Goal: Information Seeking & Learning: Learn about a topic

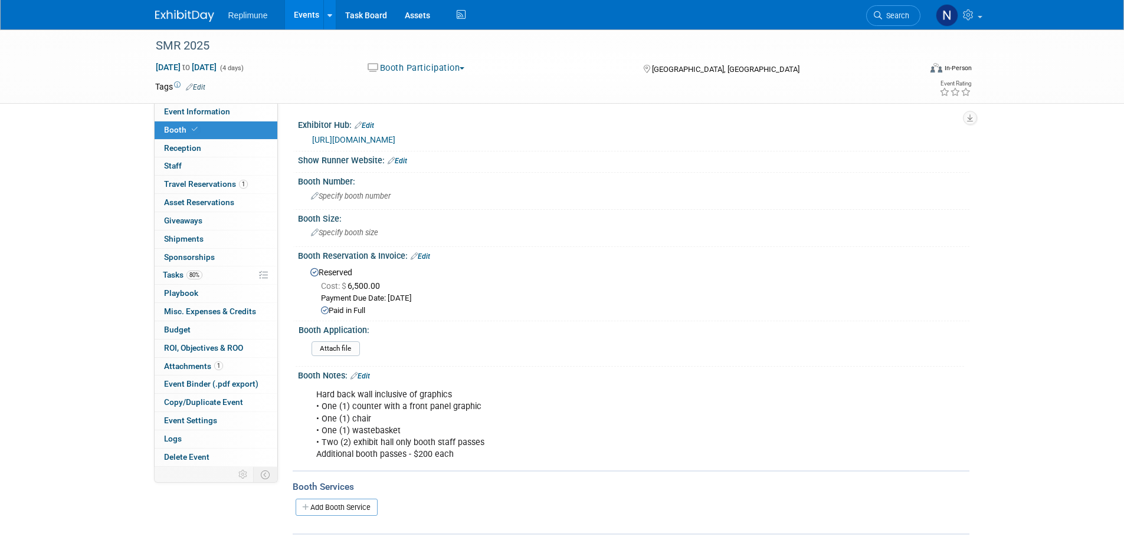
drag, startPoint x: 898, startPoint y: 21, endPoint x: 891, endPoint y: 15, distance: 8.4
click at [898, 20] on link "Search" at bounding box center [893, 15] width 54 height 21
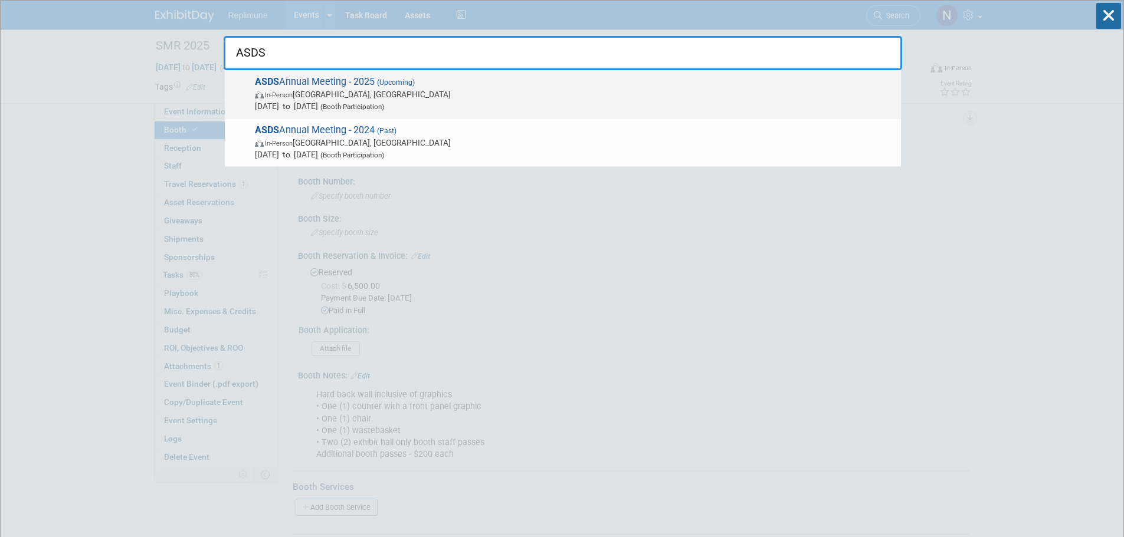
type input "ASDS"
click at [306, 89] on span "In-Person Chicago, IL" at bounding box center [575, 94] width 640 height 12
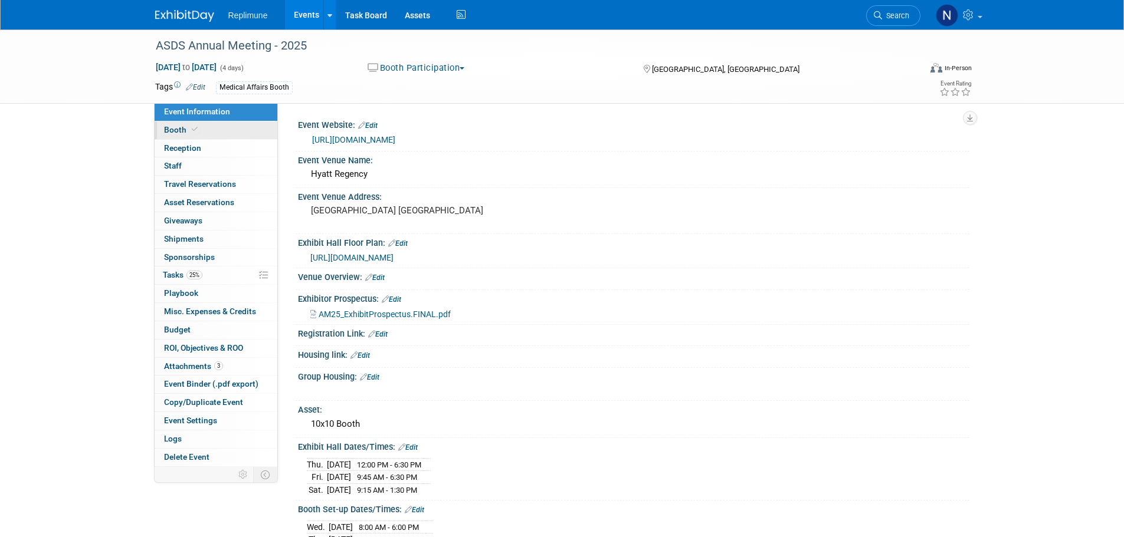
click at [178, 131] on span "Booth" at bounding box center [182, 129] width 36 height 9
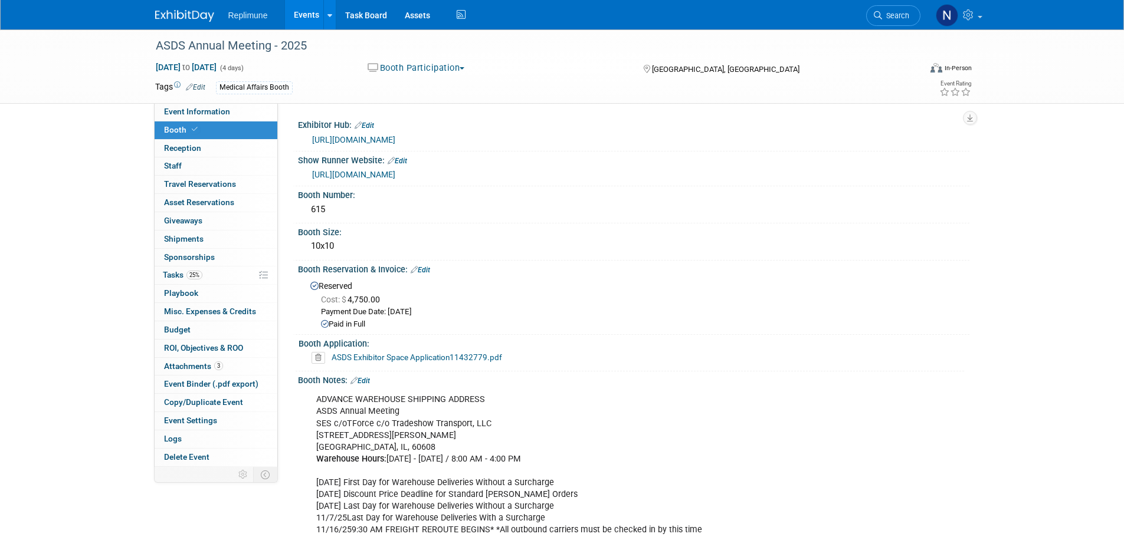
click at [394, 179] on link "https://exhibitorpro.shepardes.com/" at bounding box center [353, 174] width 83 height 9
click at [305, 11] on link "Events" at bounding box center [306, 14] width 43 height 29
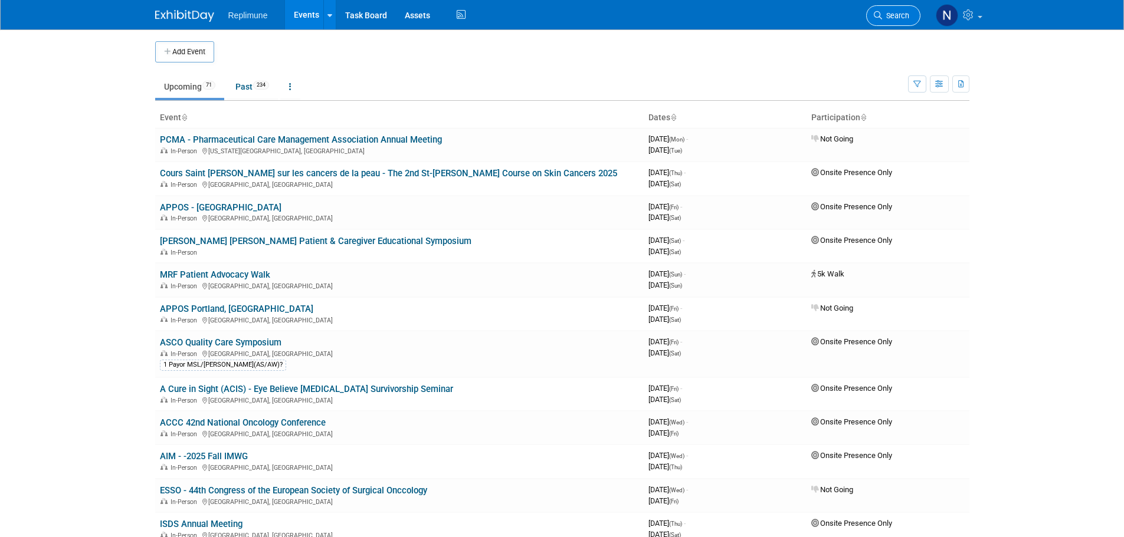
click at [879, 11] on link "Search" at bounding box center [893, 15] width 54 height 21
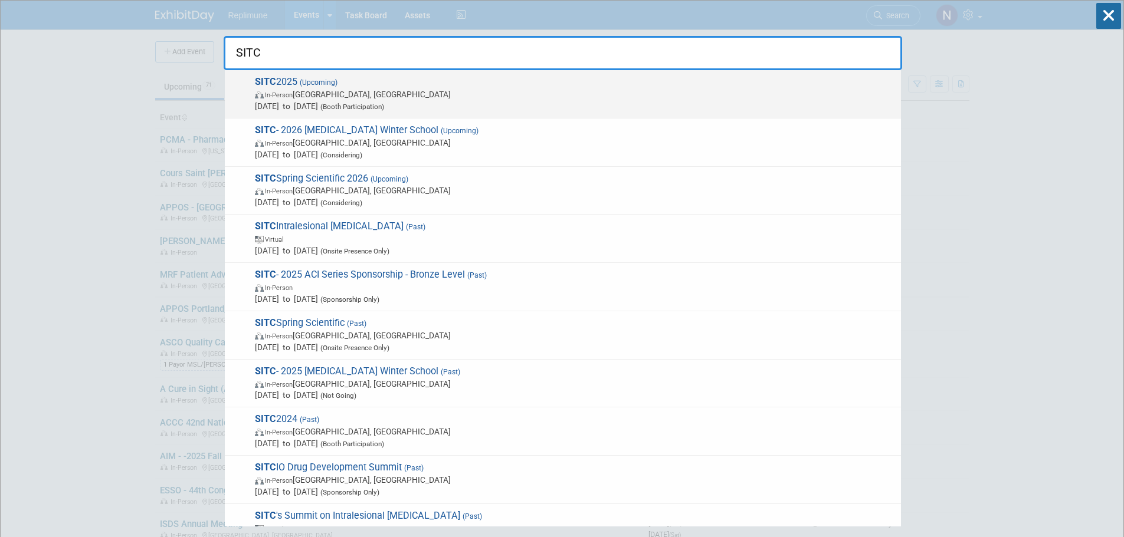
type input "SITC"
click at [276, 86] on span "SITC 2025 (Upcoming) In-Person National Harbor, MD Nov 5, 2025 to Nov 9, 2025 (…" at bounding box center [573, 94] width 644 height 36
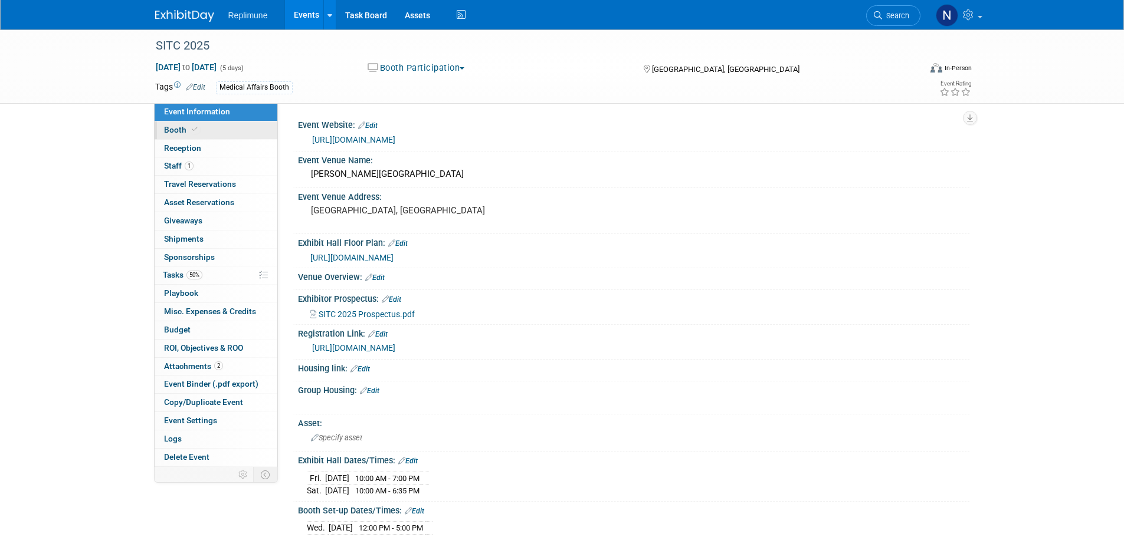
click at [166, 130] on span "Booth" at bounding box center [182, 129] width 36 height 9
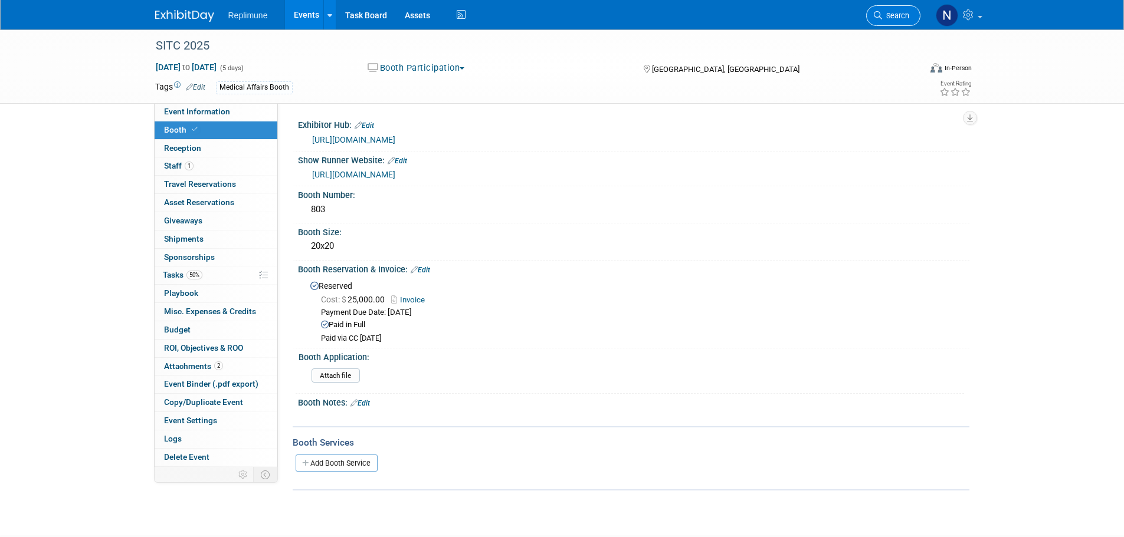
click at [888, 15] on span "Search" at bounding box center [895, 15] width 27 height 9
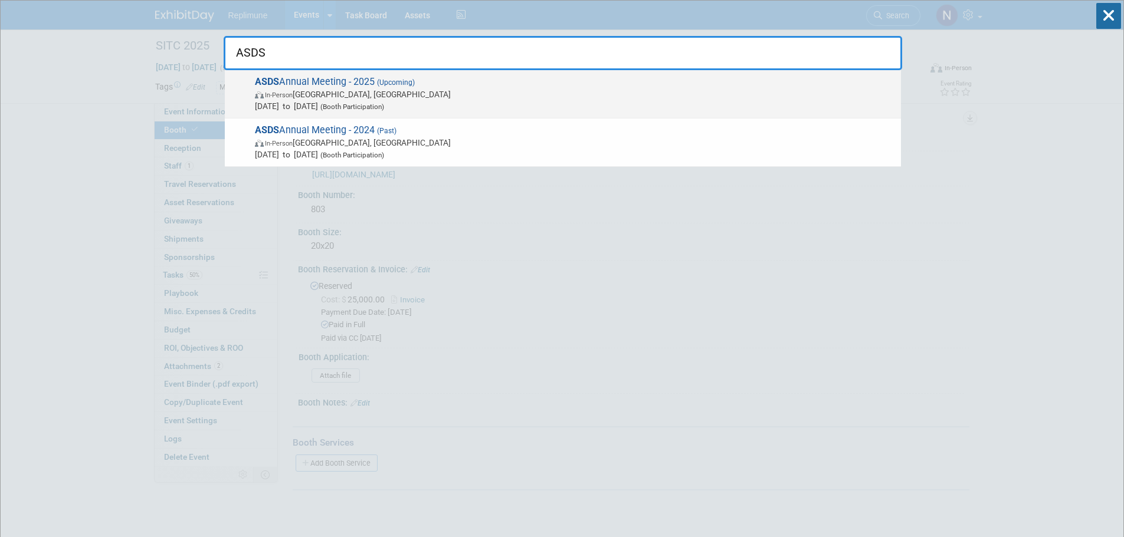
type input "ASDS"
click at [292, 96] on span "In-Person" at bounding box center [279, 95] width 28 height 8
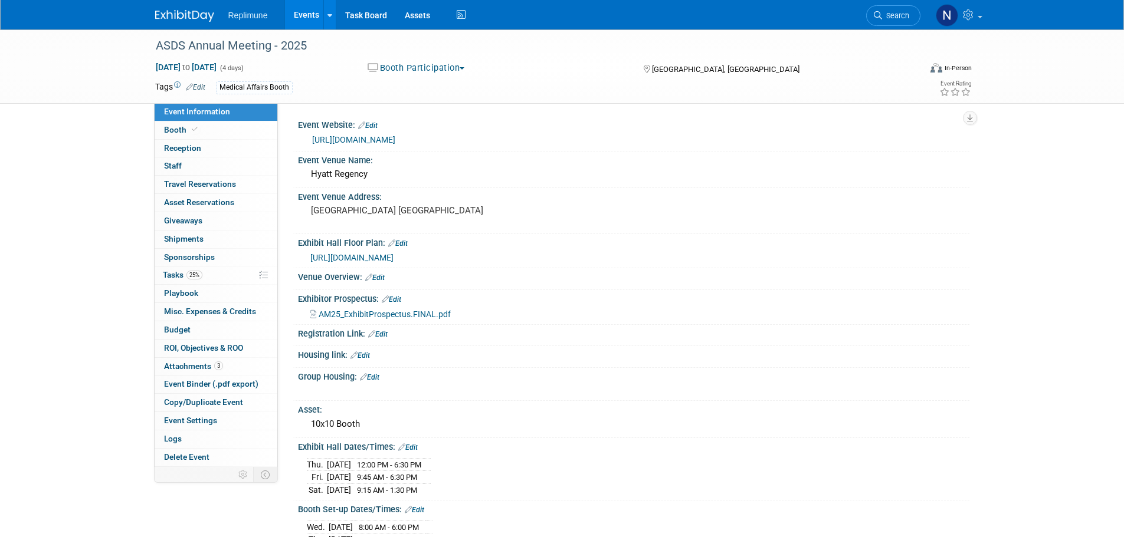
click at [901, 13] on span "Search" at bounding box center [895, 15] width 27 height 9
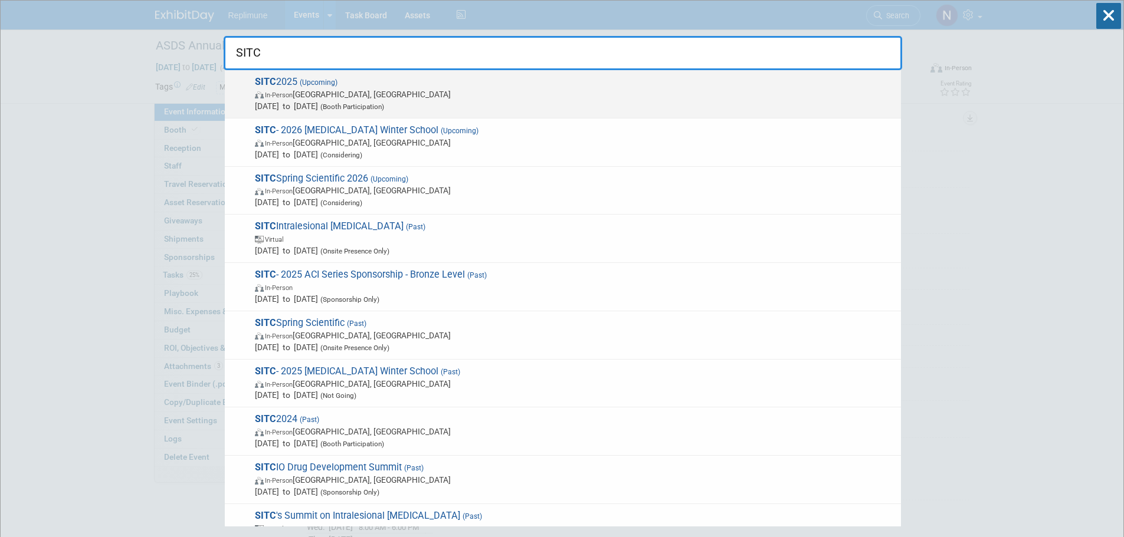
type input "SITC"
click at [342, 87] on span "SITC 2025 (Upcoming) In-Person [GEOGRAPHIC_DATA], [GEOGRAPHIC_DATA] [DATE] to […" at bounding box center [573, 94] width 644 height 36
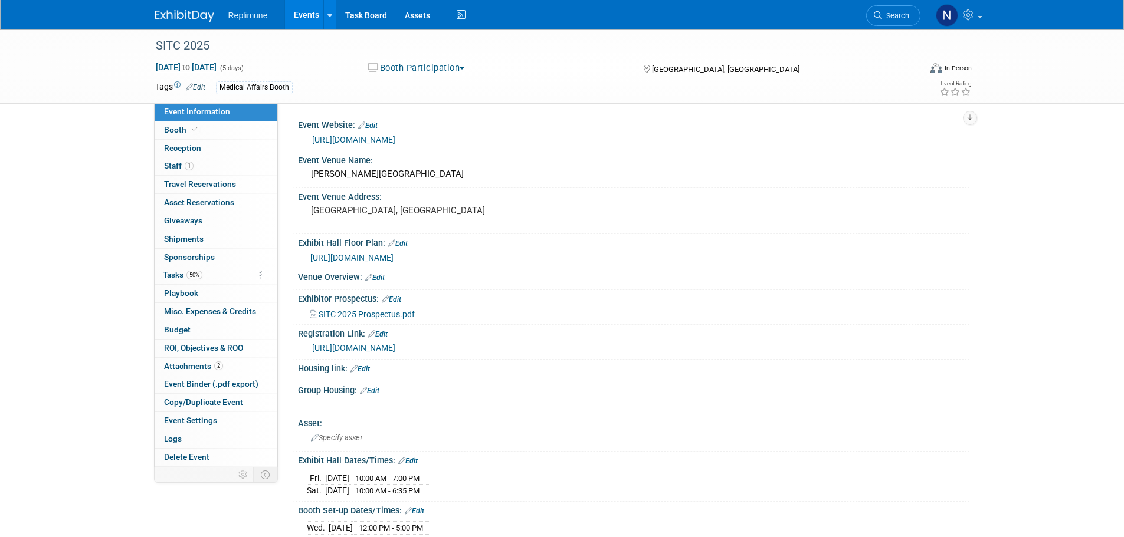
click at [191, 15] on img at bounding box center [184, 16] width 59 height 12
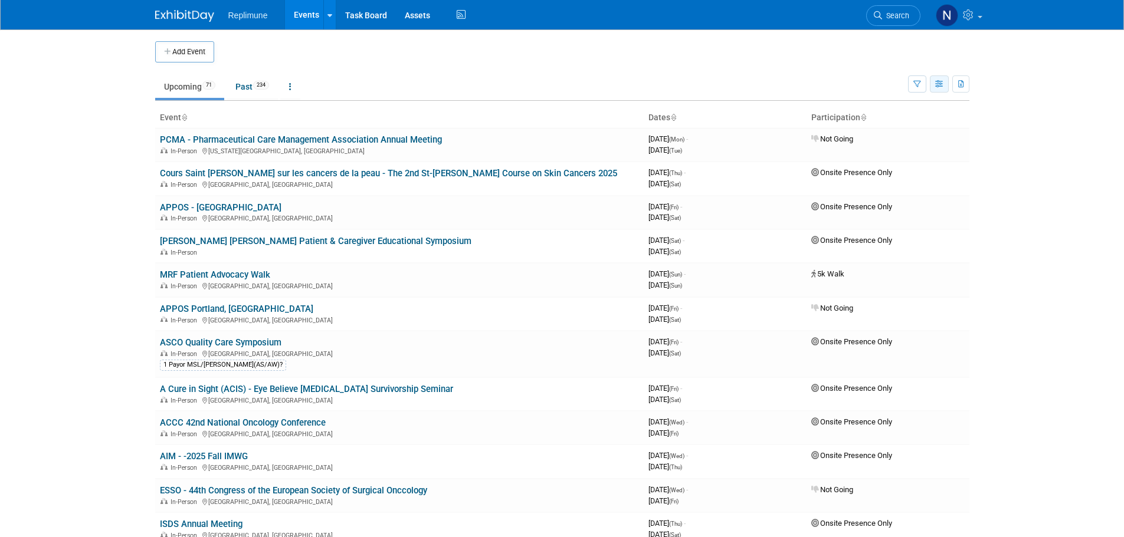
click at [934, 81] on button "button" at bounding box center [939, 84] width 19 height 17
click at [877, 156] on link "Calendar View" at bounding box center [889, 161] width 99 height 17
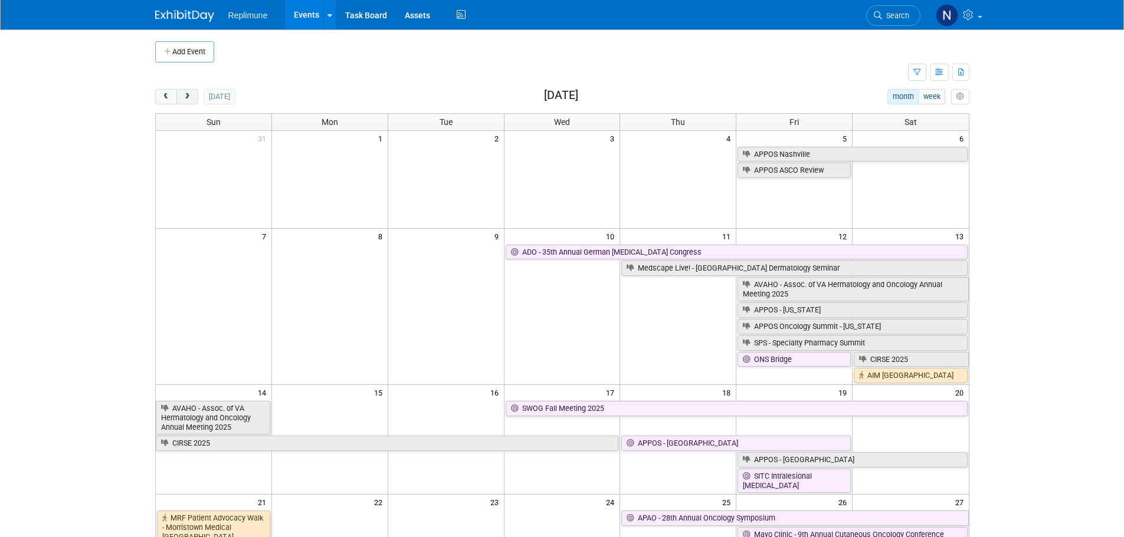
click at [190, 94] on span "next" at bounding box center [187, 97] width 9 height 8
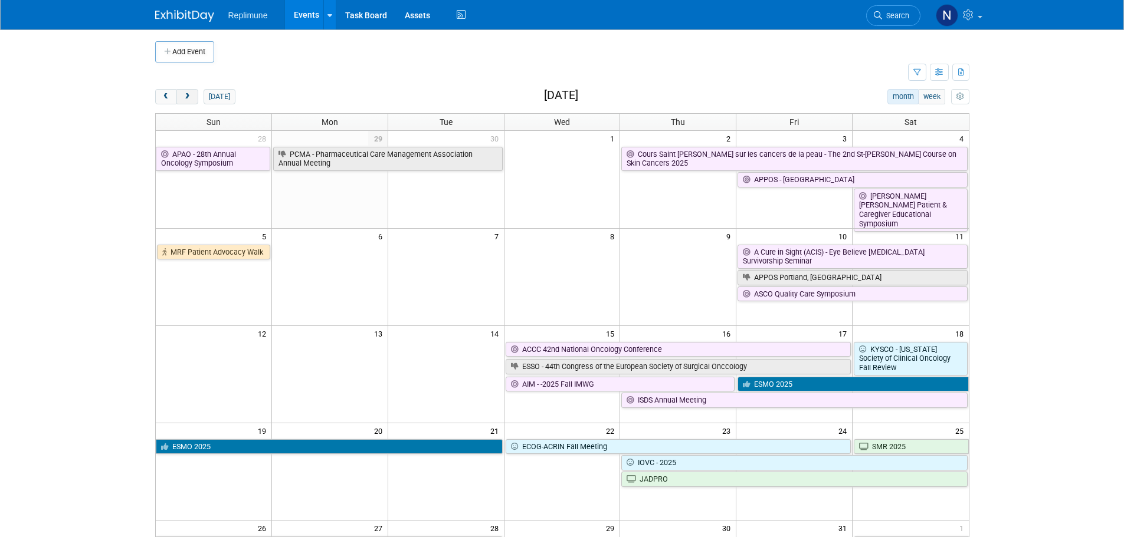
click at [190, 94] on span "next" at bounding box center [187, 97] width 9 height 8
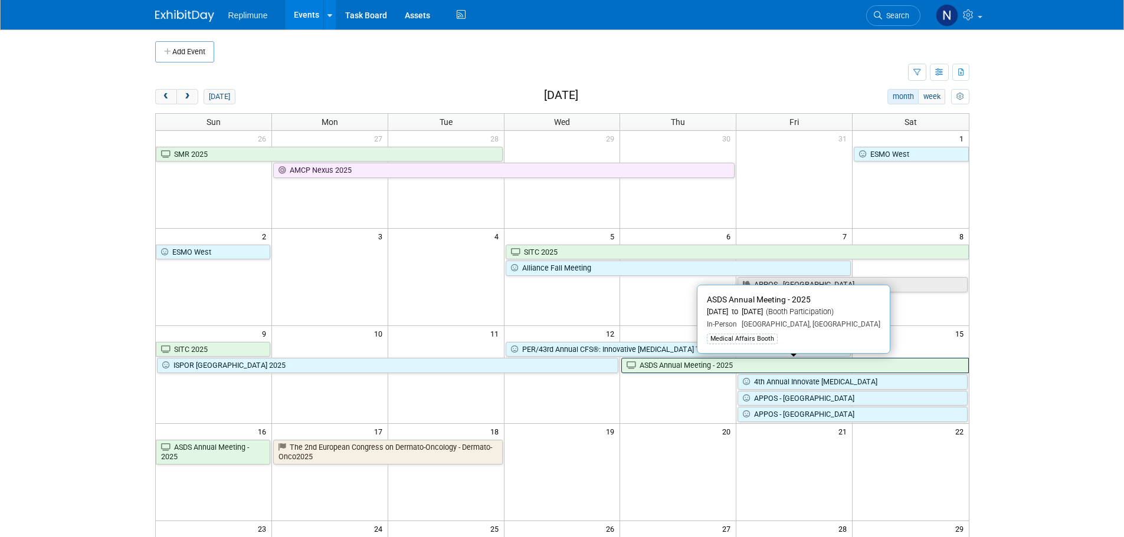
click at [657, 369] on link "ASDS Annual Meeting - 2025" at bounding box center [794, 365] width 347 height 15
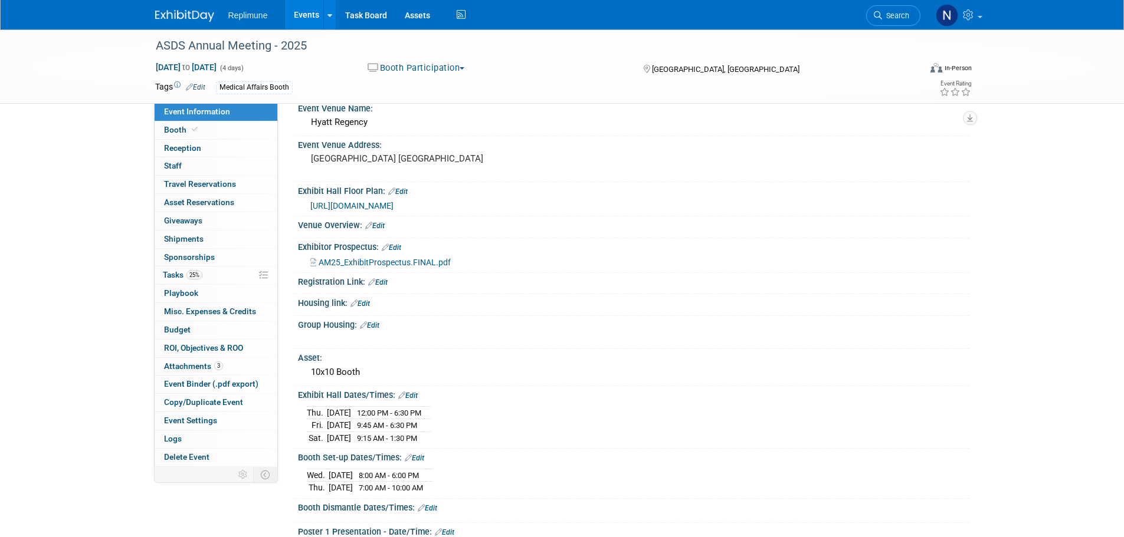
scroll to position [118, 0]
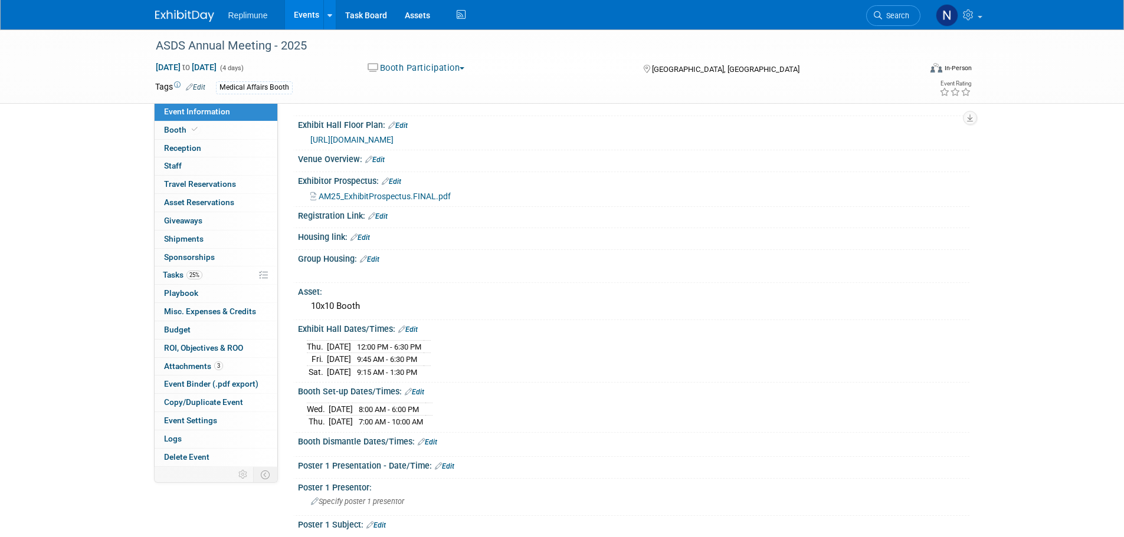
click at [379, 142] on span "[URL][DOMAIN_NAME]" at bounding box center [351, 139] width 83 height 9
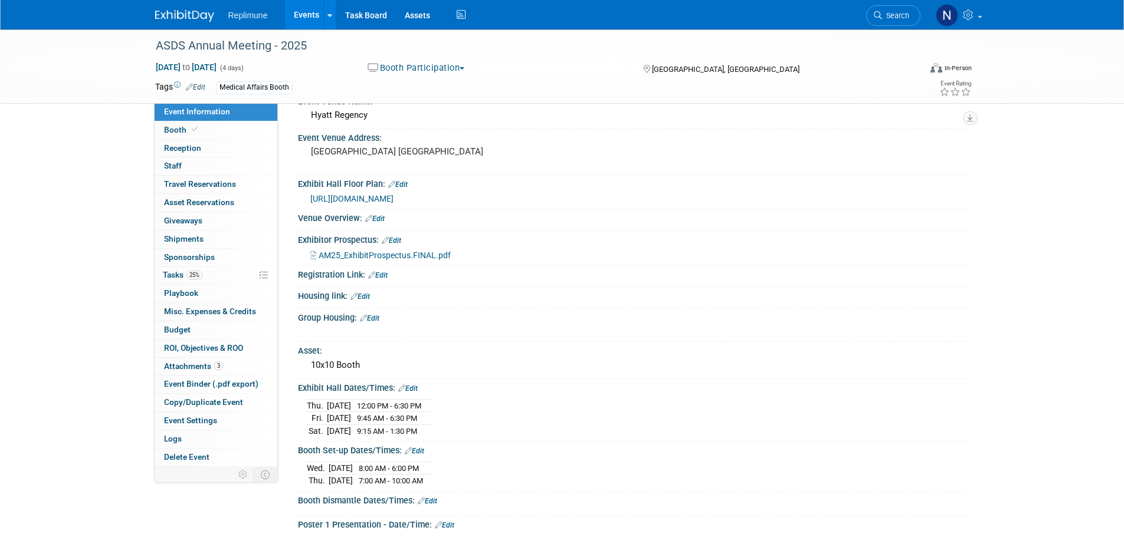
click at [894, 18] on span "Search" at bounding box center [895, 15] width 27 height 9
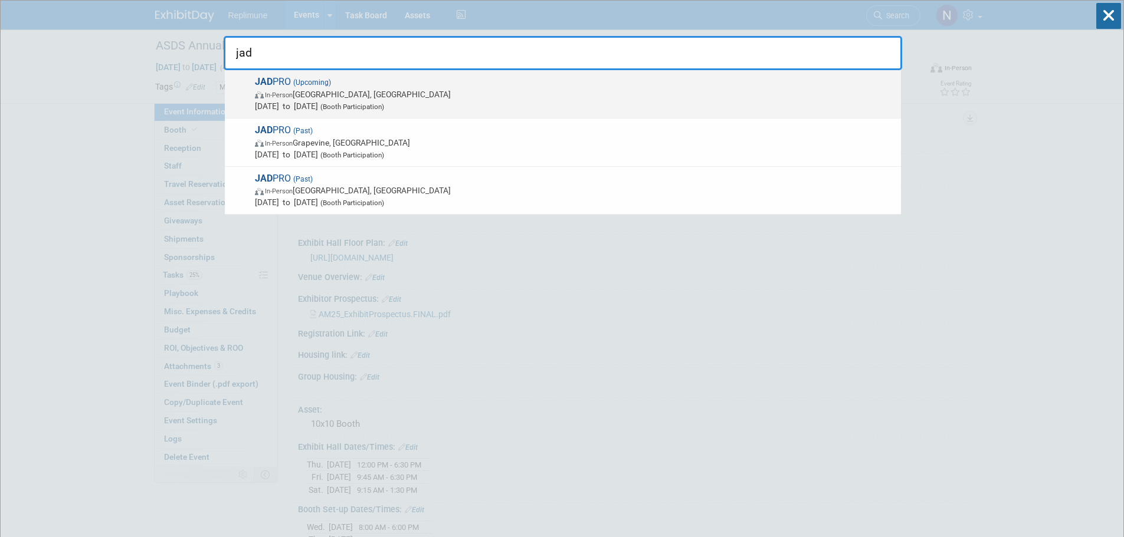
type input "jad"
click at [323, 100] on span "[DATE] to [DATE] (Booth Participation)" at bounding box center [575, 106] width 640 height 12
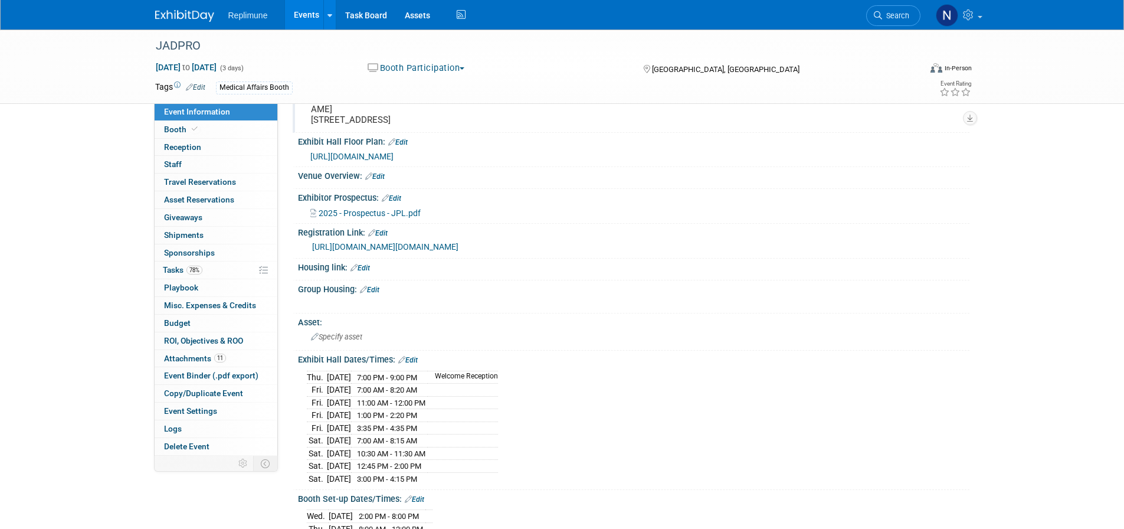
scroll to position [59, 0]
